Goal: Communication & Community: Answer question/provide support

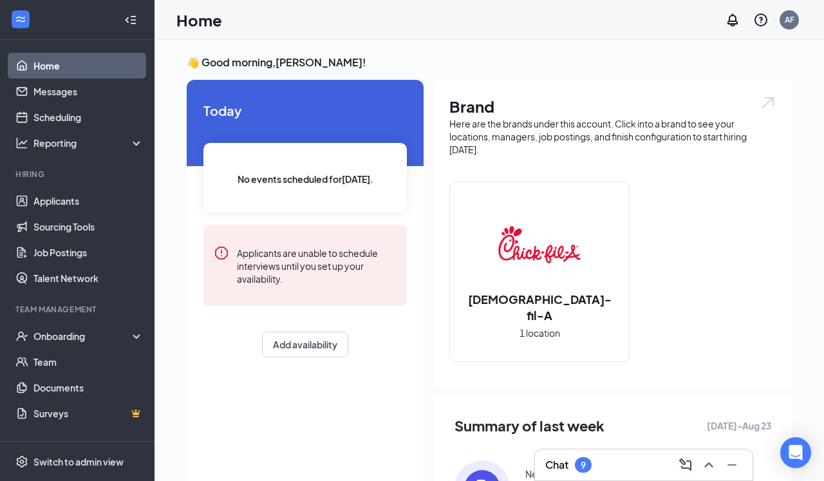
click at [605, 457] on div "Chat 9" at bounding box center [643, 465] width 197 height 21
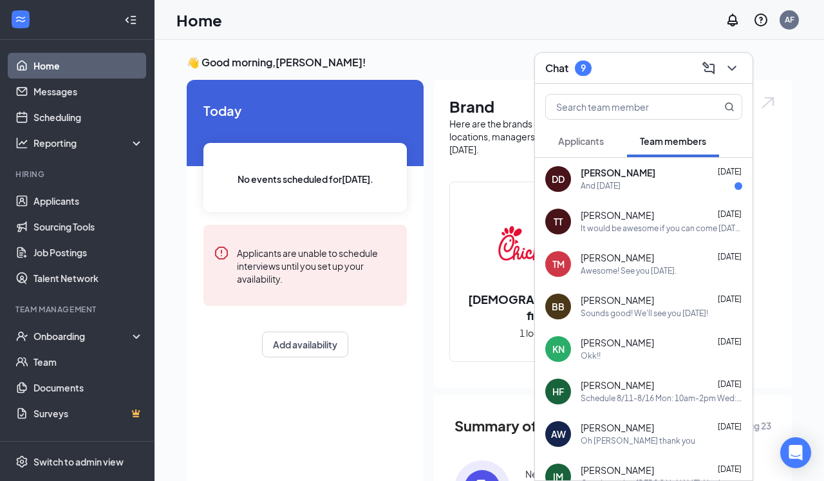
click at [655, 183] on div "And [DATE]" at bounding box center [662, 186] width 162 height 11
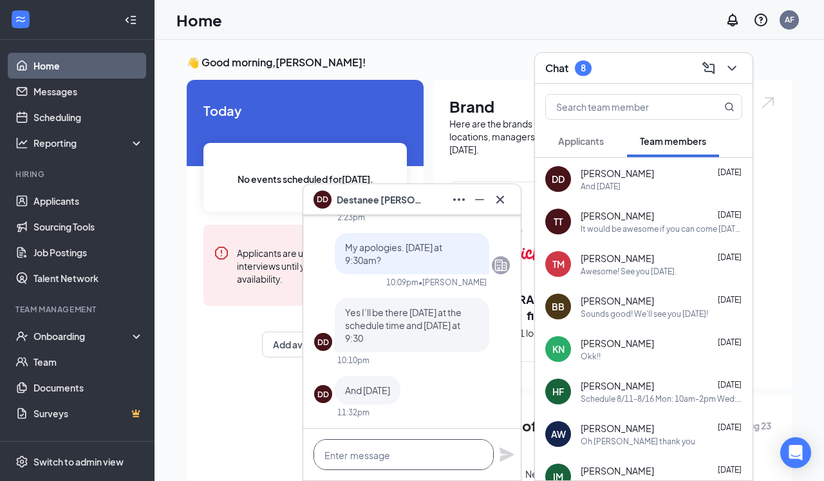
click at [364, 456] on textarea at bounding box center [404, 454] width 180 height 31
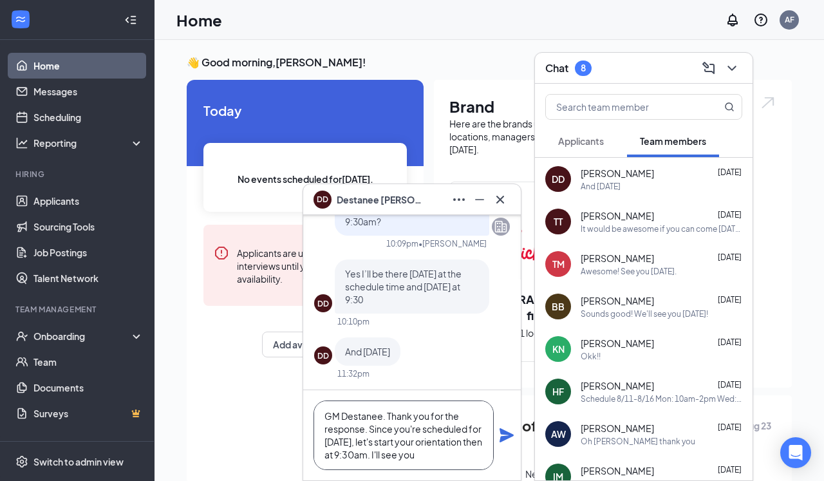
scroll to position [14, 0]
click at [456, 401] on textarea "GM Destanee. Thank you for the response. Since you're scheduled for [DATE], let…" at bounding box center [404, 435] width 180 height 70
type textarea "GM Destanee. Thank you for your response. Since you're scheduled for [DATE], le…"
click at [505, 440] on icon "Plane" at bounding box center [506, 435] width 15 height 15
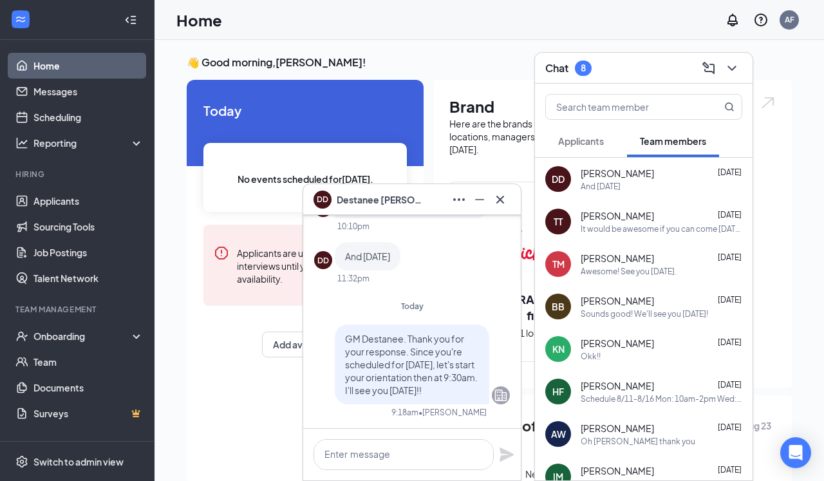
scroll to position [0, 0]
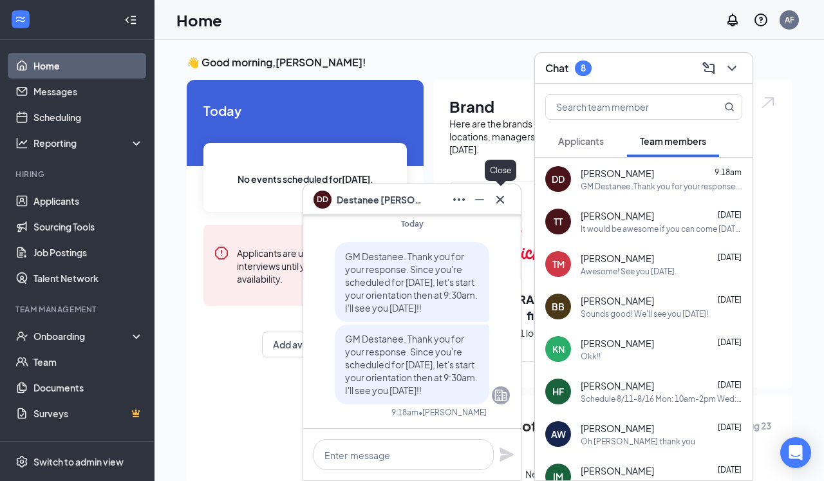
click at [505, 192] on icon "Cross" at bounding box center [500, 199] width 15 height 15
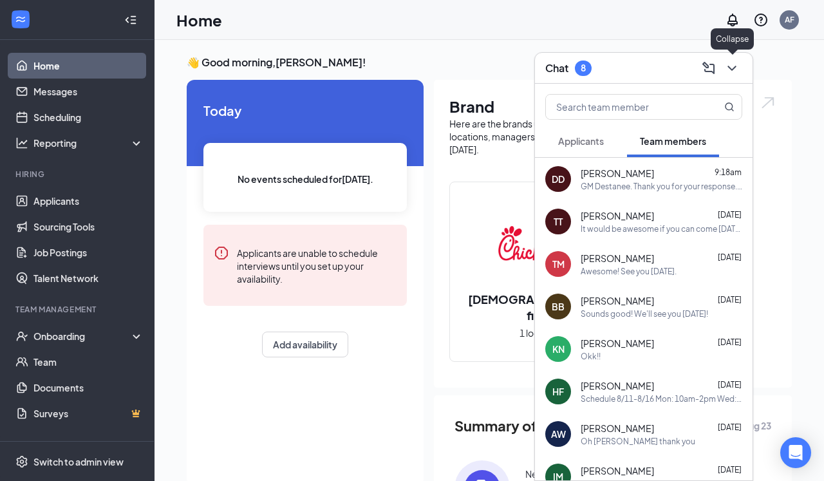
click at [669, 70] on icon "ChevronDown" at bounding box center [731, 68] width 15 height 15
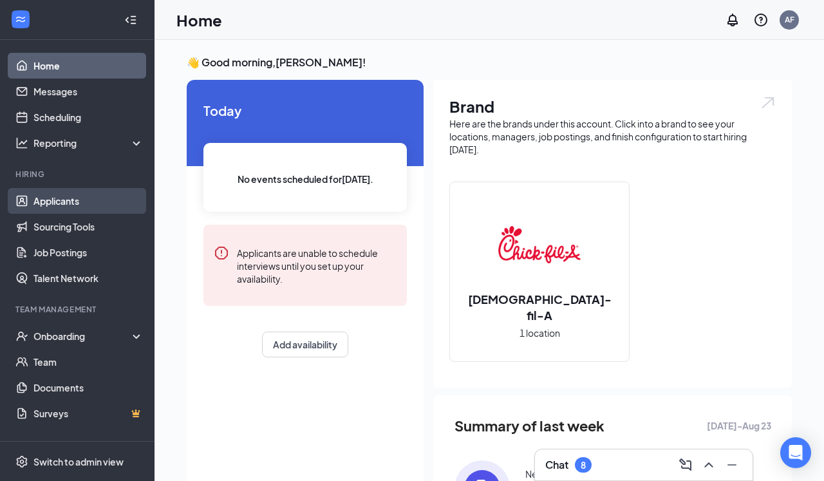
click at [79, 200] on link "Applicants" at bounding box center [88, 201] width 110 height 26
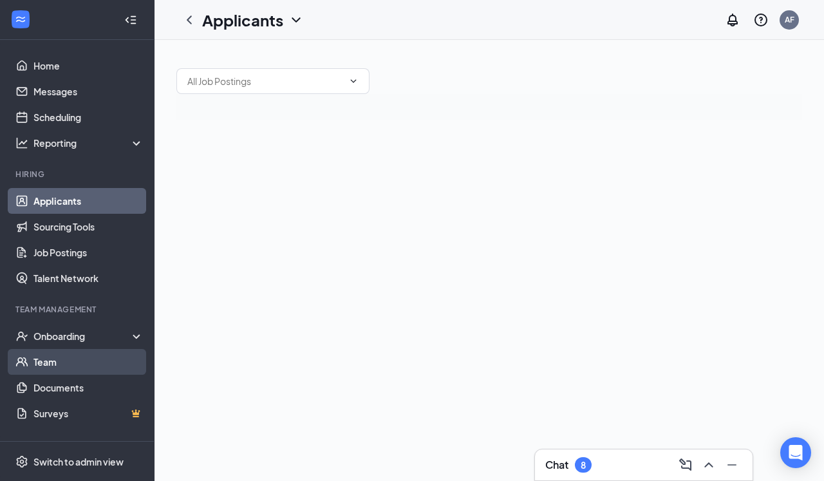
click at [52, 364] on link "Team" at bounding box center [88, 362] width 110 height 26
